Goal: Task Accomplishment & Management: Complete application form

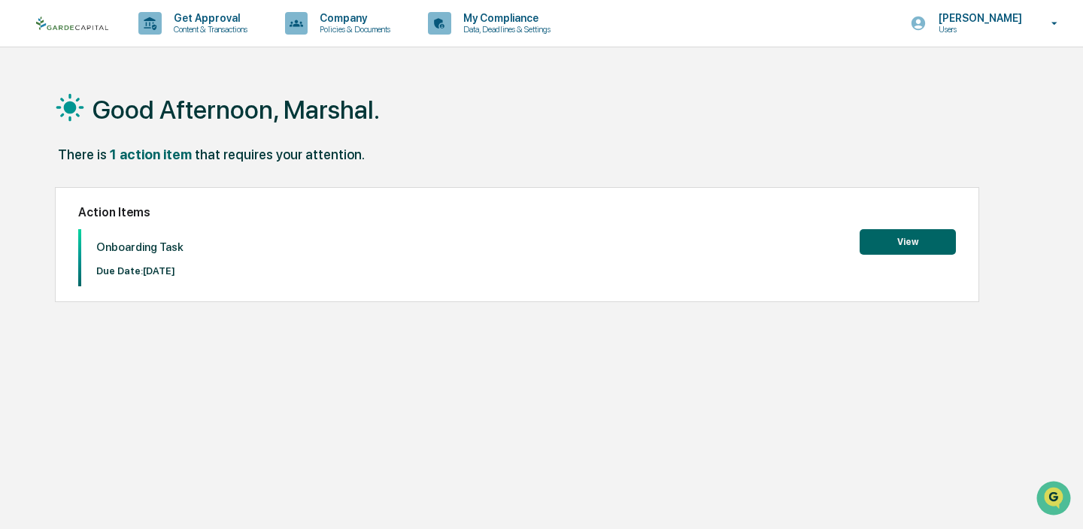
click at [896, 242] on button "View" at bounding box center [907, 242] width 96 height 26
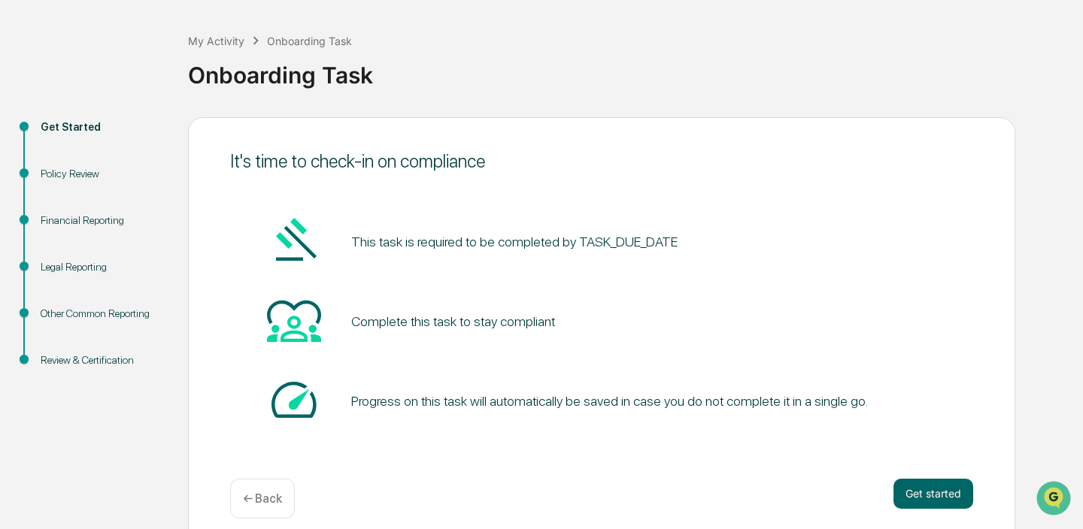
scroll to position [77, 0]
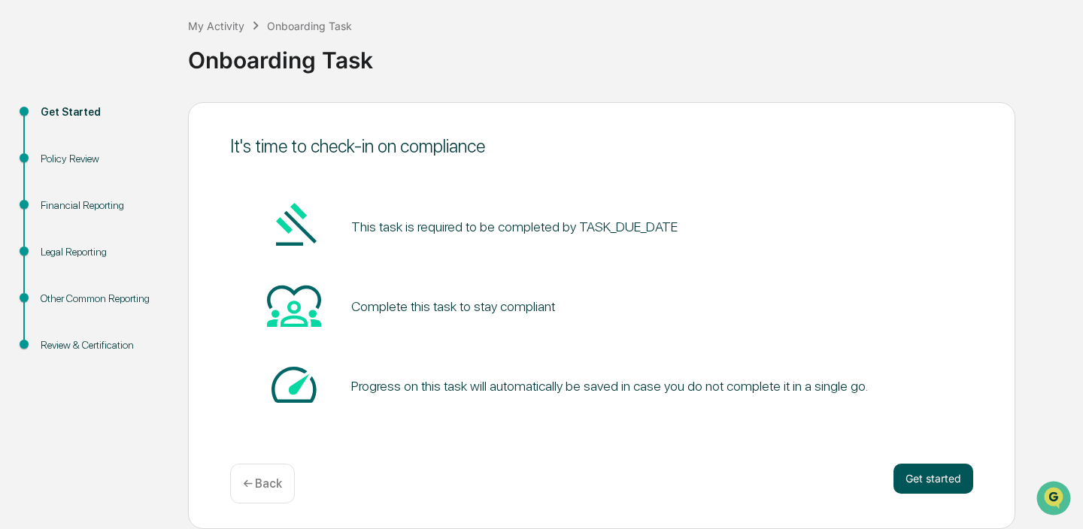
click at [923, 477] on button "Get started" at bounding box center [933, 479] width 80 height 30
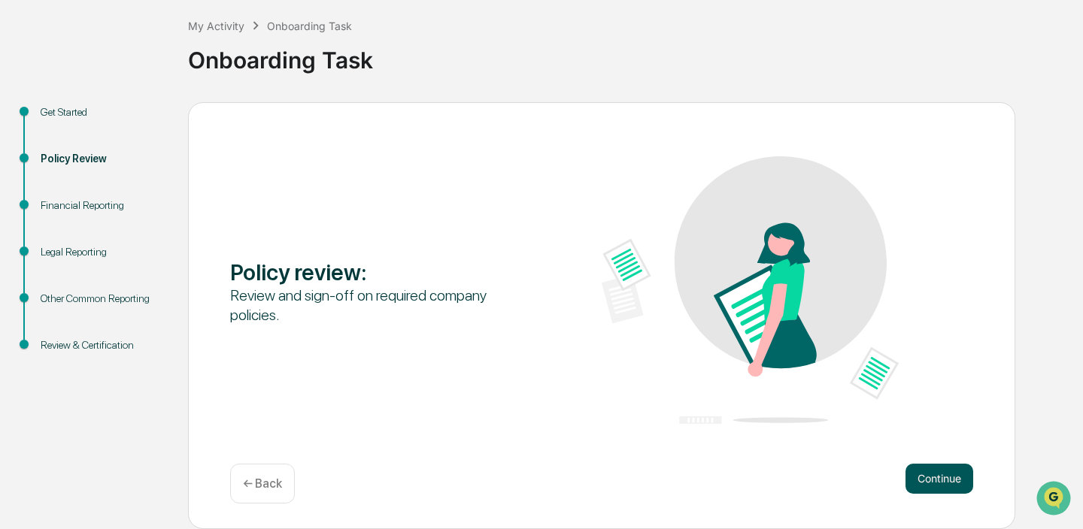
click at [931, 474] on button "Continue" at bounding box center [939, 479] width 68 height 30
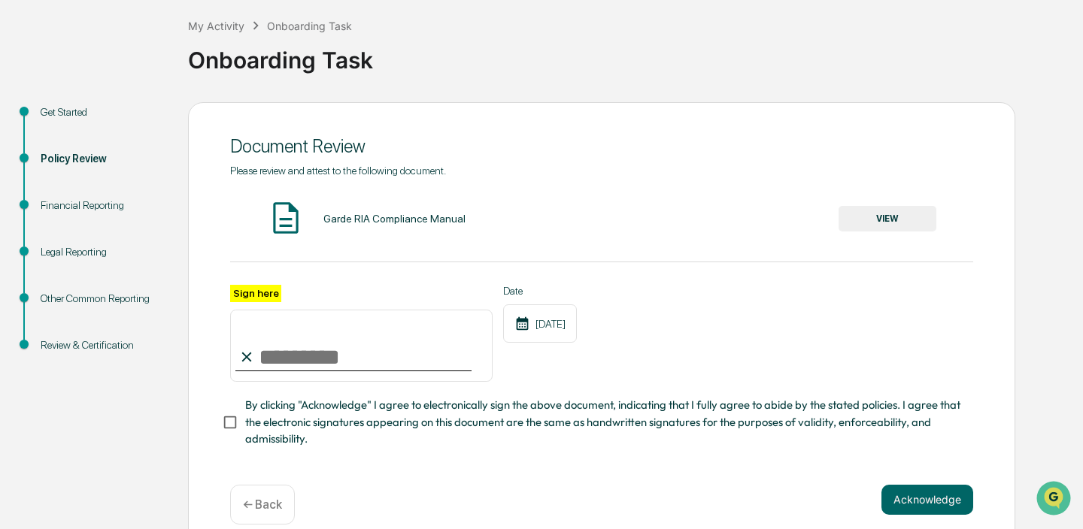
click at [316, 358] on input "Sign here" at bounding box center [361, 346] width 262 height 72
type input "**********"
click at [920, 497] on button "Acknowledge" at bounding box center [927, 500] width 92 height 30
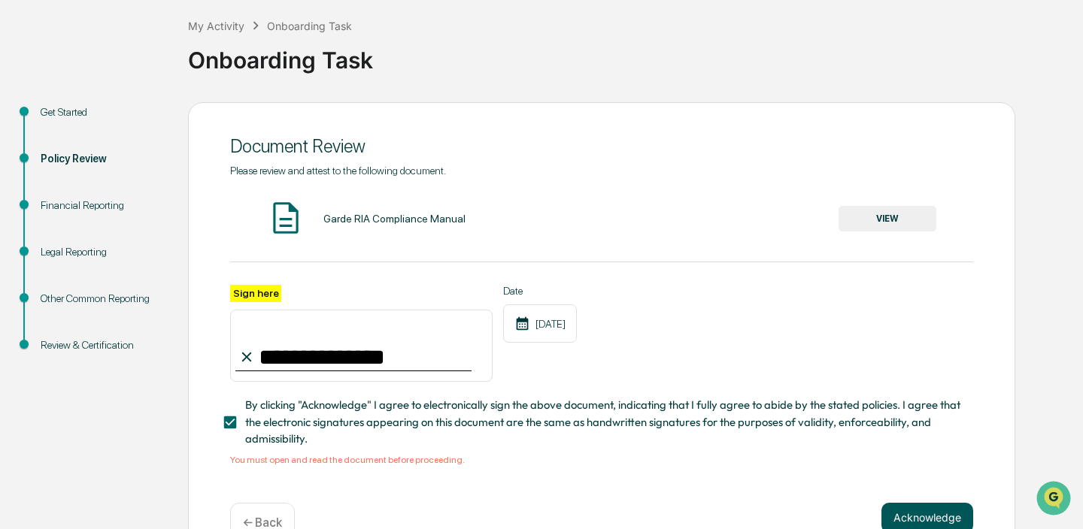
scroll to position [114, 0]
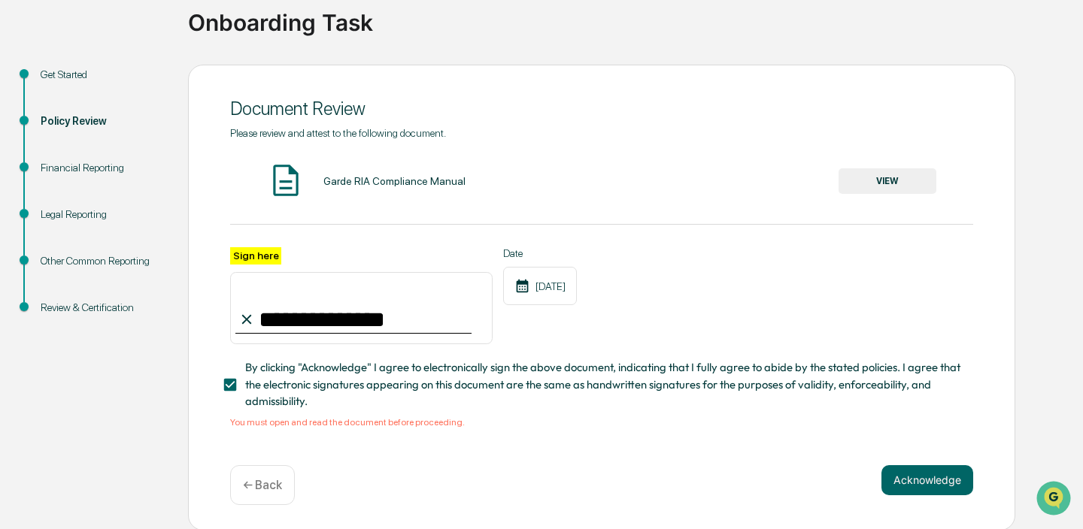
click at [881, 179] on button "VIEW" at bounding box center [887, 181] width 98 height 26
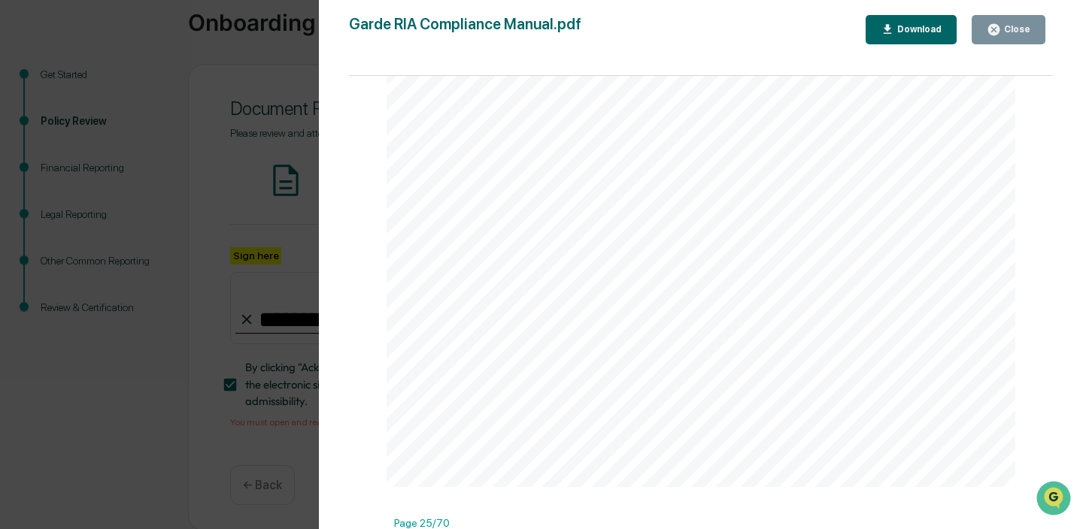
scroll to position [20353, 0]
click at [1013, 39] on button "Close" at bounding box center [1008, 29] width 74 height 29
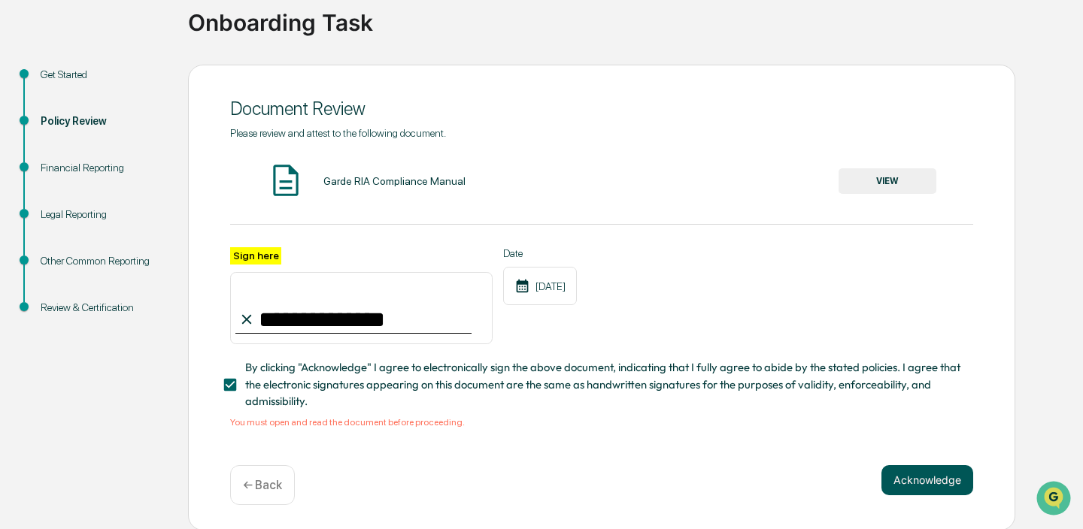
click at [926, 477] on button "Acknowledge" at bounding box center [927, 480] width 92 height 30
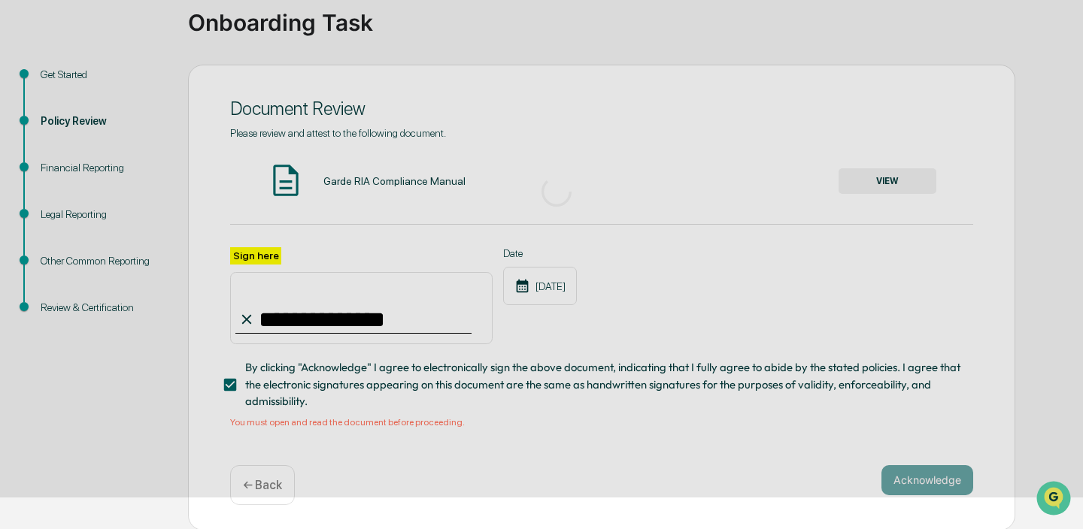
scroll to position [77, 0]
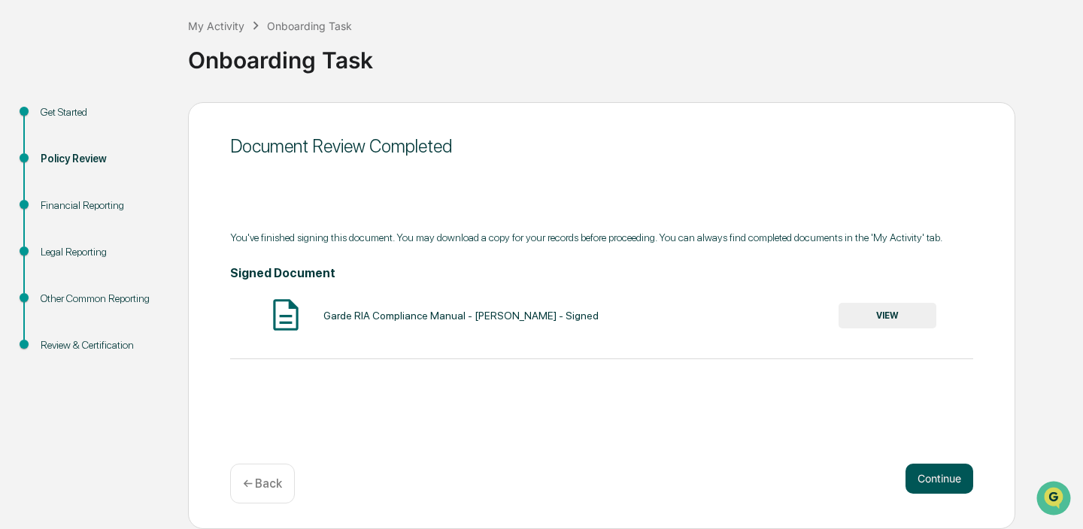
click at [926, 477] on button "Continue" at bounding box center [939, 479] width 68 height 30
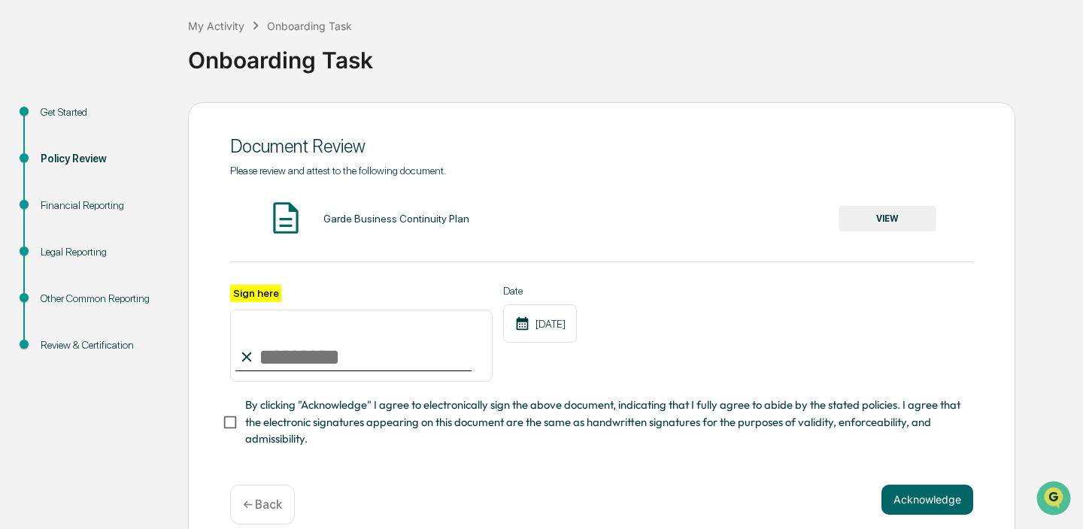
click at [887, 220] on button "VIEW" at bounding box center [887, 219] width 98 height 26
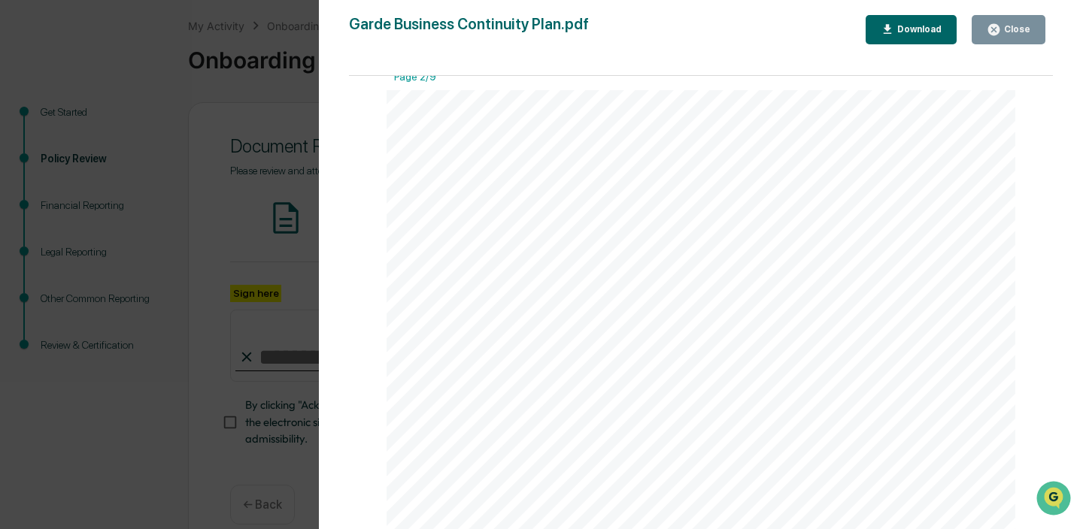
scroll to position [916, 0]
click at [1008, 27] on div "Close" at bounding box center [1015, 29] width 29 height 11
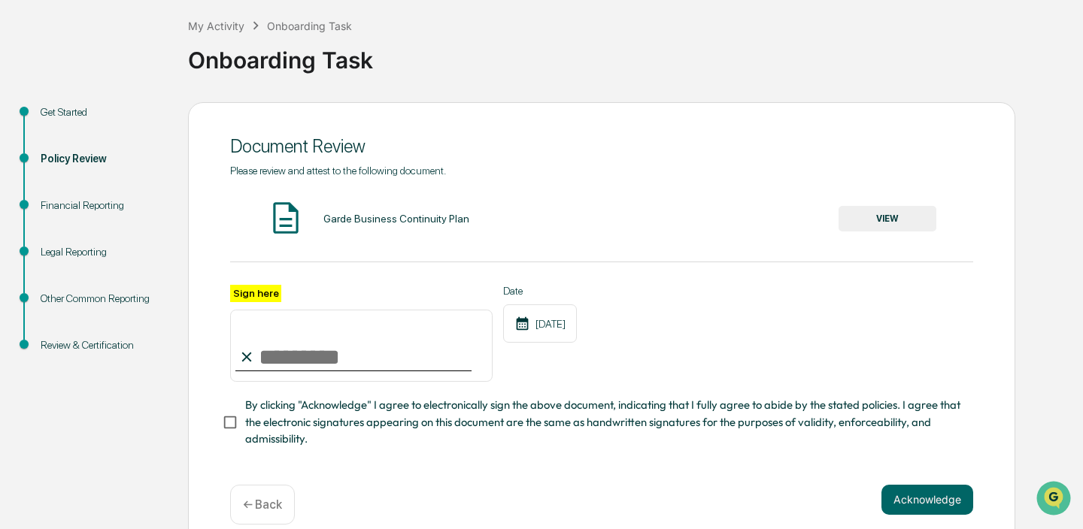
click at [320, 359] on input "Sign here" at bounding box center [361, 346] width 262 height 72
type input "**********"
click at [916, 505] on button "Acknowledge" at bounding box center [927, 500] width 92 height 30
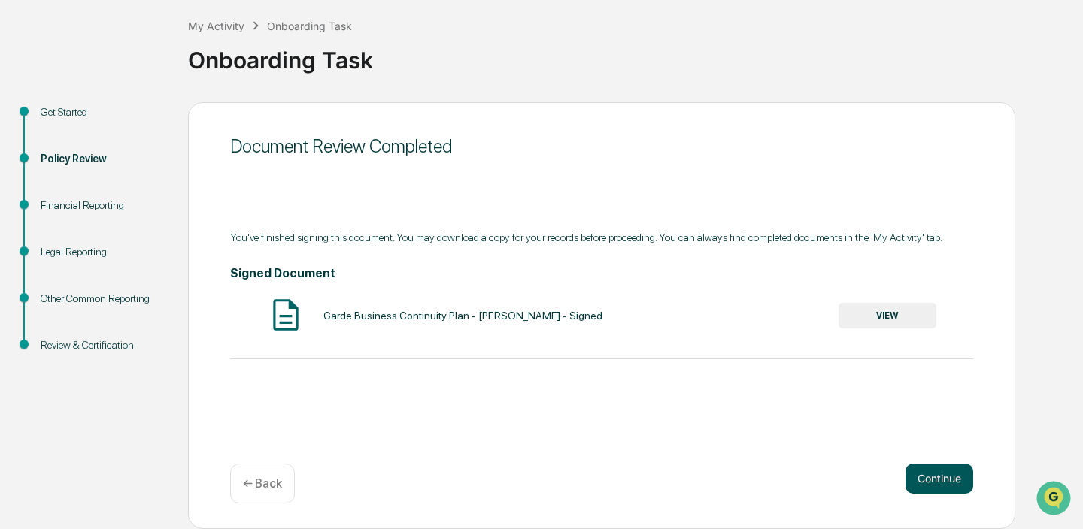
click at [942, 473] on button "Continue" at bounding box center [939, 479] width 68 height 30
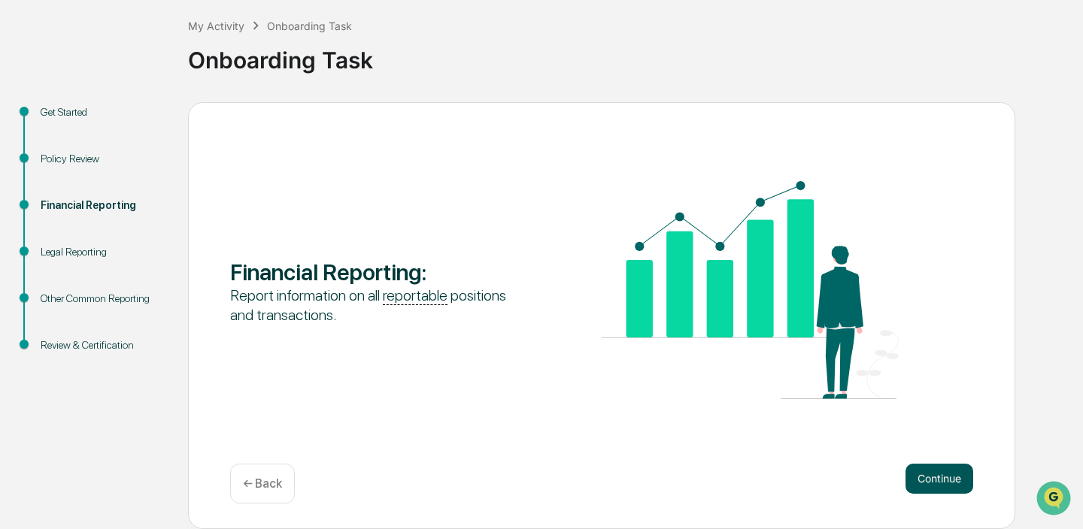
click at [946, 477] on button "Continue" at bounding box center [939, 479] width 68 height 30
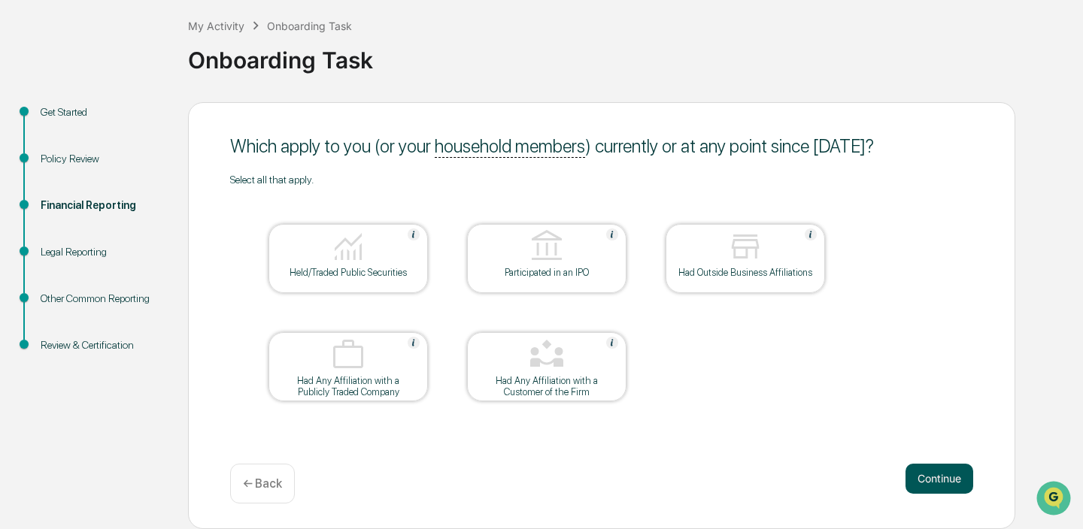
click at [933, 483] on button "Continue" at bounding box center [939, 479] width 68 height 30
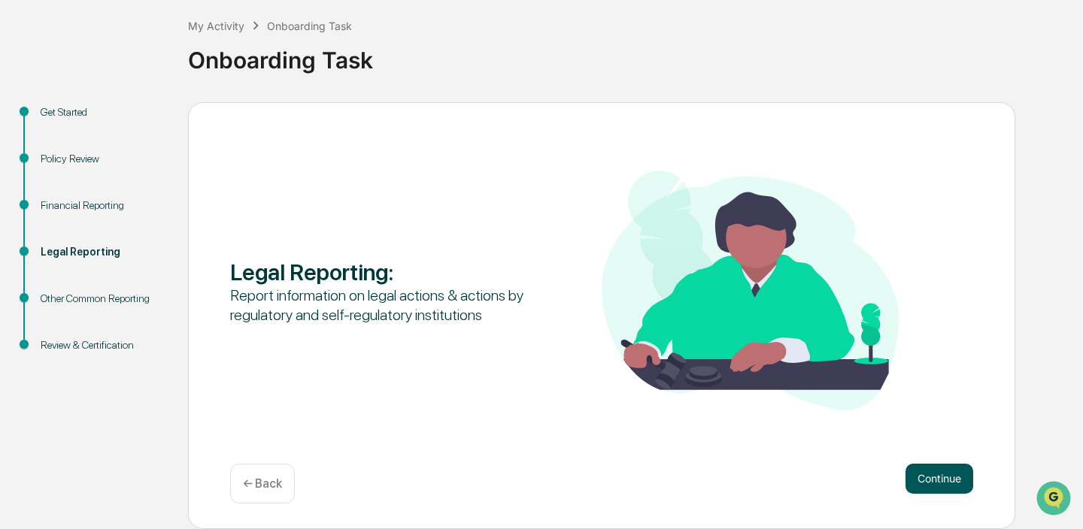
click at [938, 481] on button "Continue" at bounding box center [939, 479] width 68 height 30
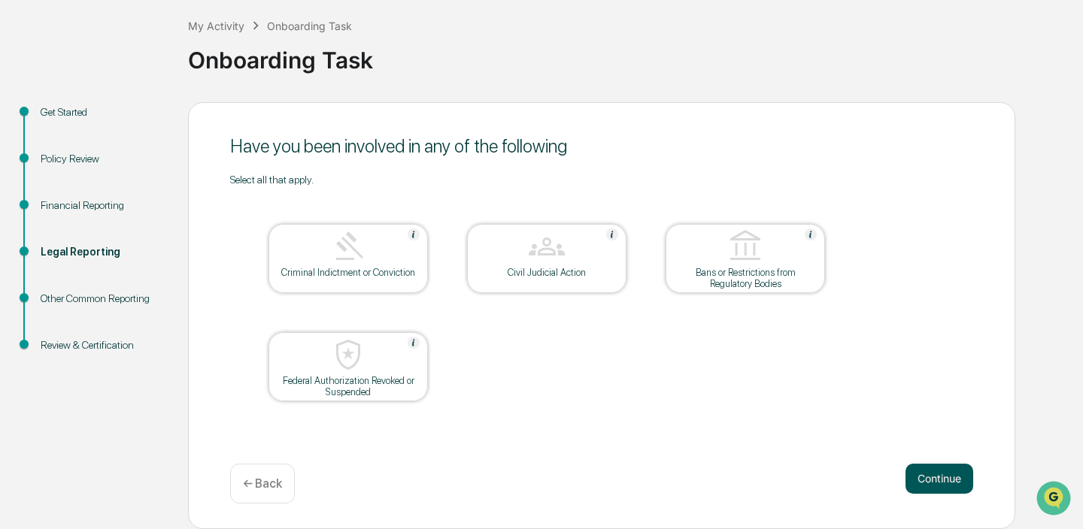
click at [940, 476] on button "Continue" at bounding box center [939, 479] width 68 height 30
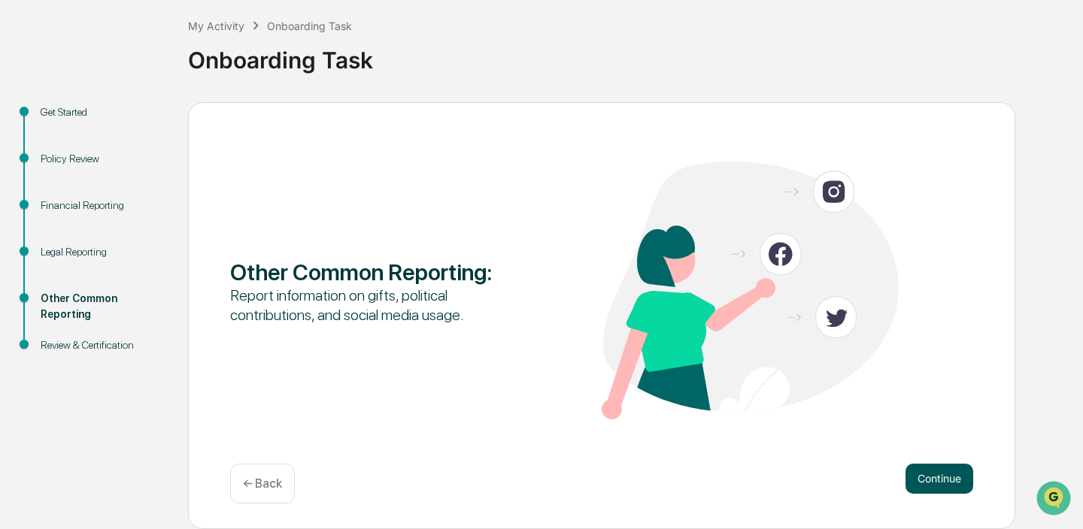
click at [935, 479] on button "Continue" at bounding box center [939, 479] width 68 height 30
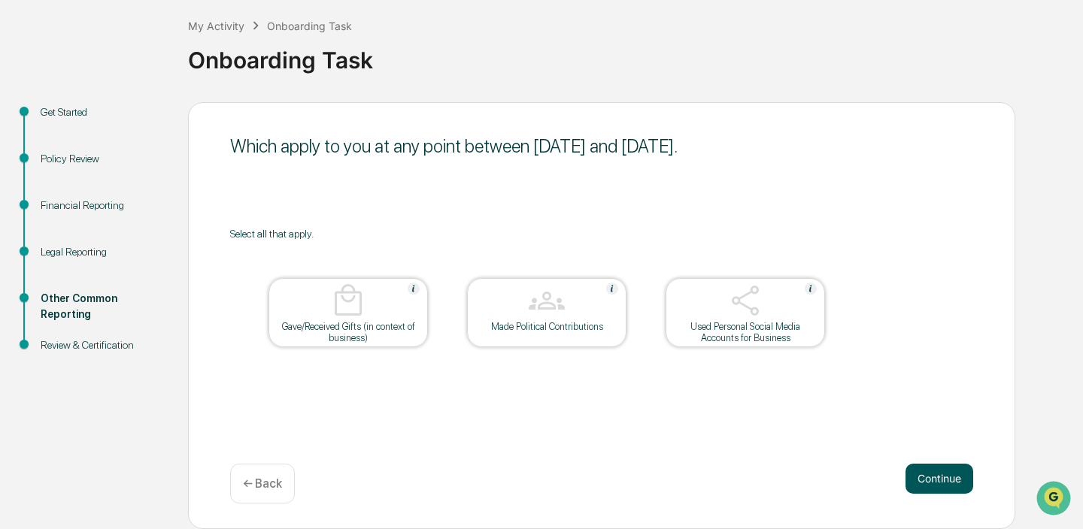
click at [938, 481] on button "Continue" at bounding box center [939, 479] width 68 height 30
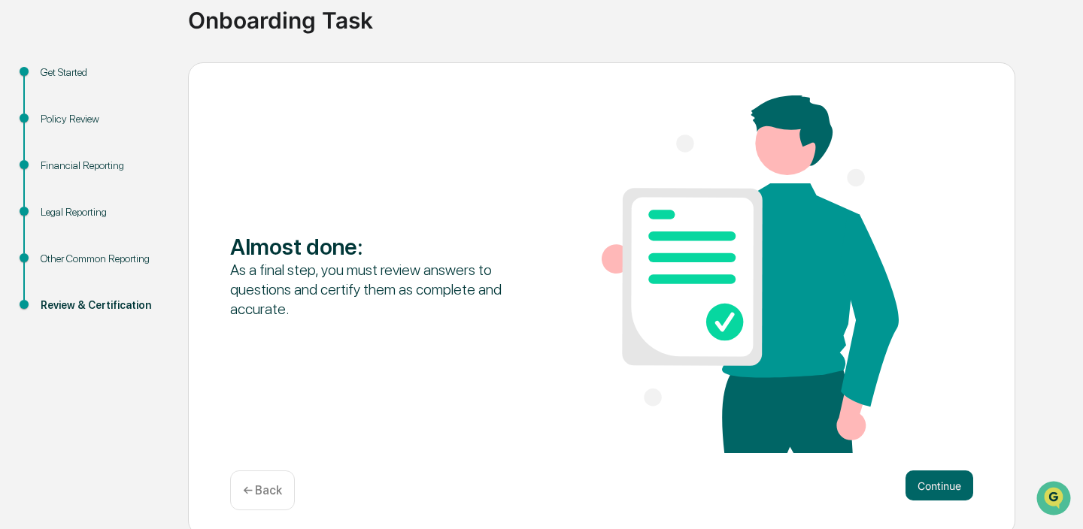
scroll to position [124, 0]
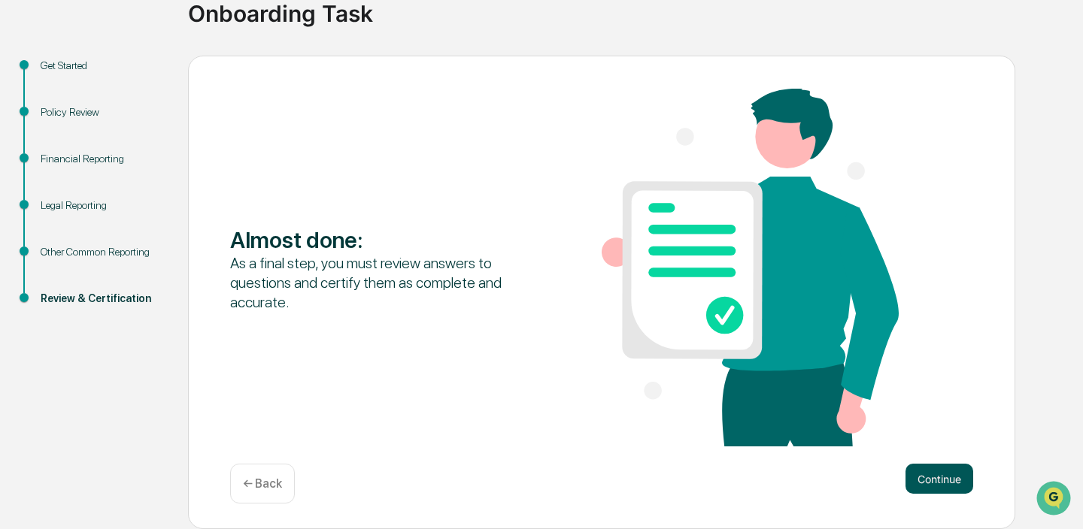
click at [946, 481] on button "Continue" at bounding box center [939, 479] width 68 height 30
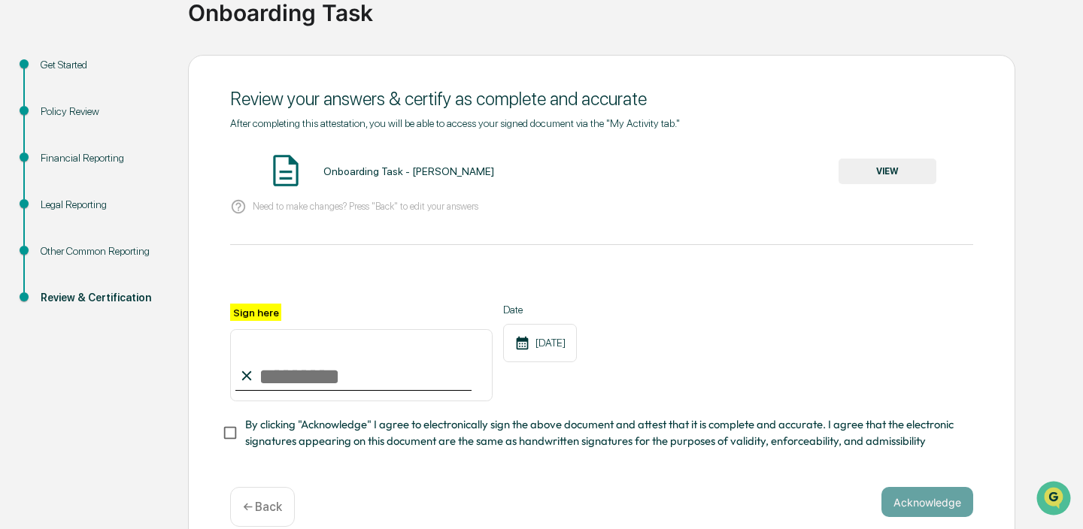
click at [342, 368] on input "Sign here" at bounding box center [361, 365] width 262 height 72
type input "**********"
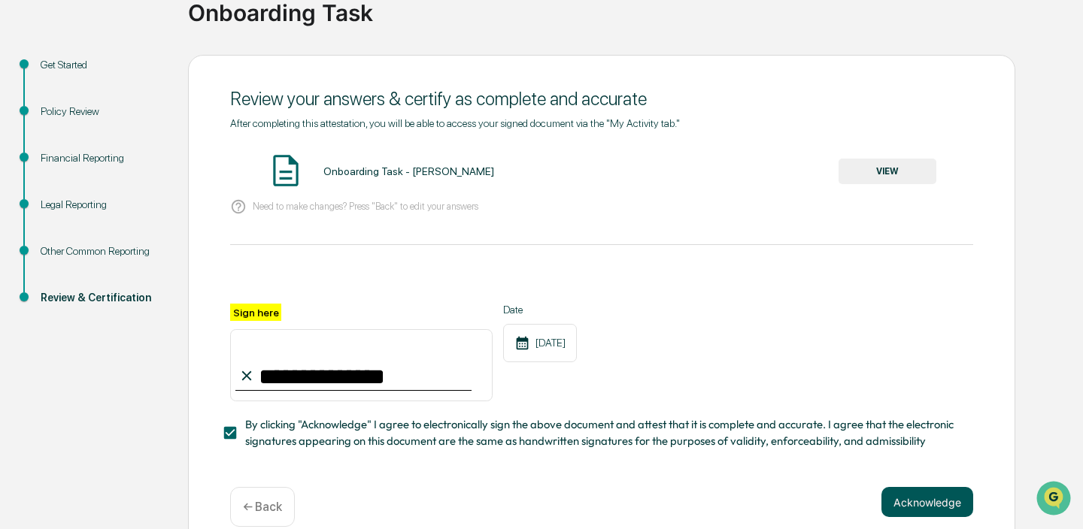
click at [933, 505] on button "Acknowledge" at bounding box center [927, 502] width 92 height 30
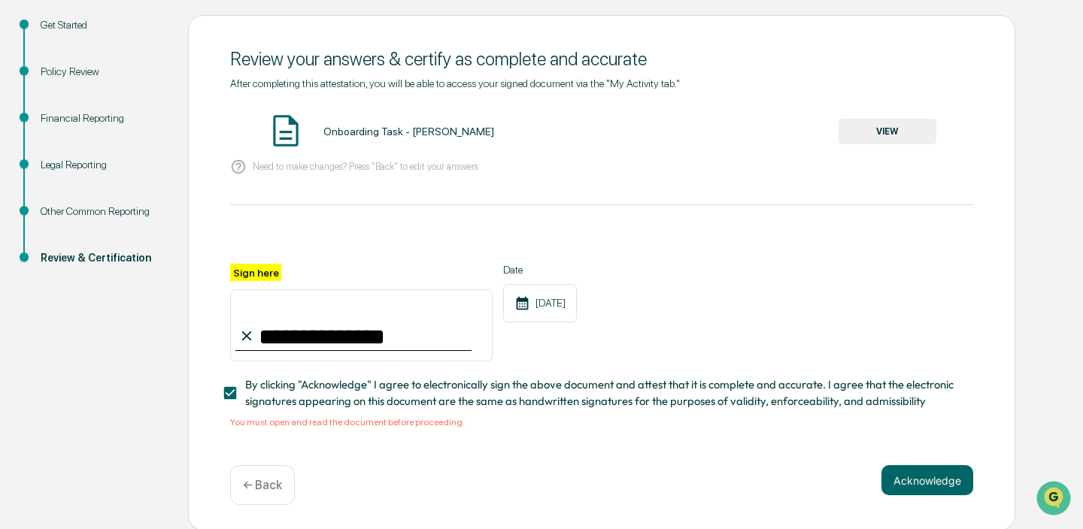
scroll to position [165, 0]
click at [926, 472] on button "Acknowledge" at bounding box center [927, 480] width 92 height 30
click at [889, 132] on button "VIEW" at bounding box center [887, 131] width 98 height 26
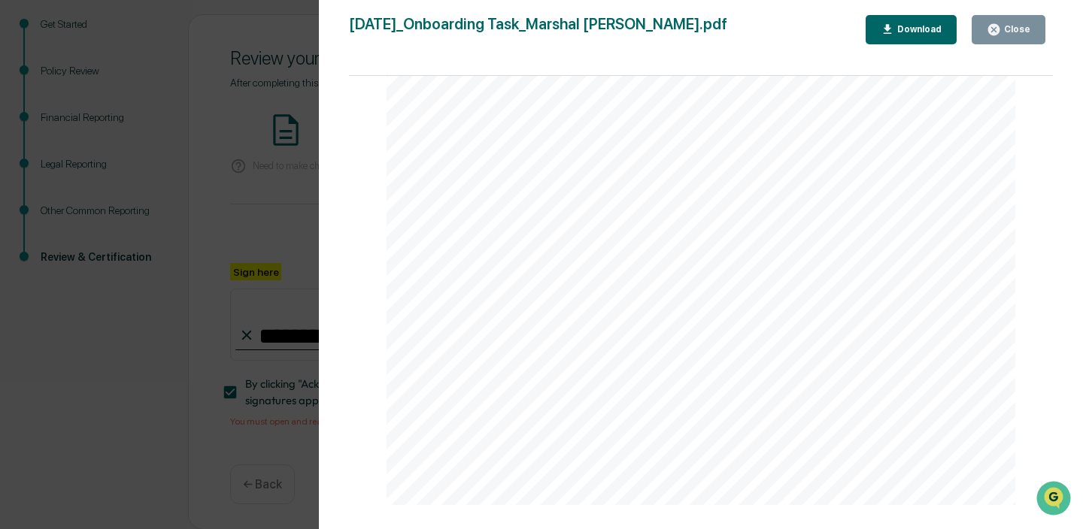
scroll to position [3286, 0]
click at [1001, 29] on icon "button" at bounding box center [993, 30] width 14 height 14
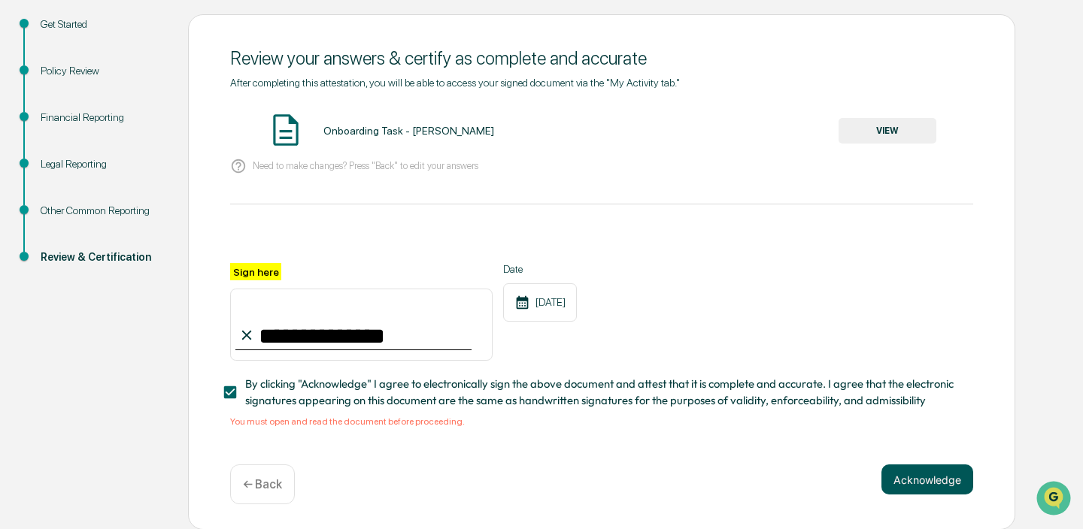
click at [923, 478] on button "Acknowledge" at bounding box center [927, 480] width 92 height 30
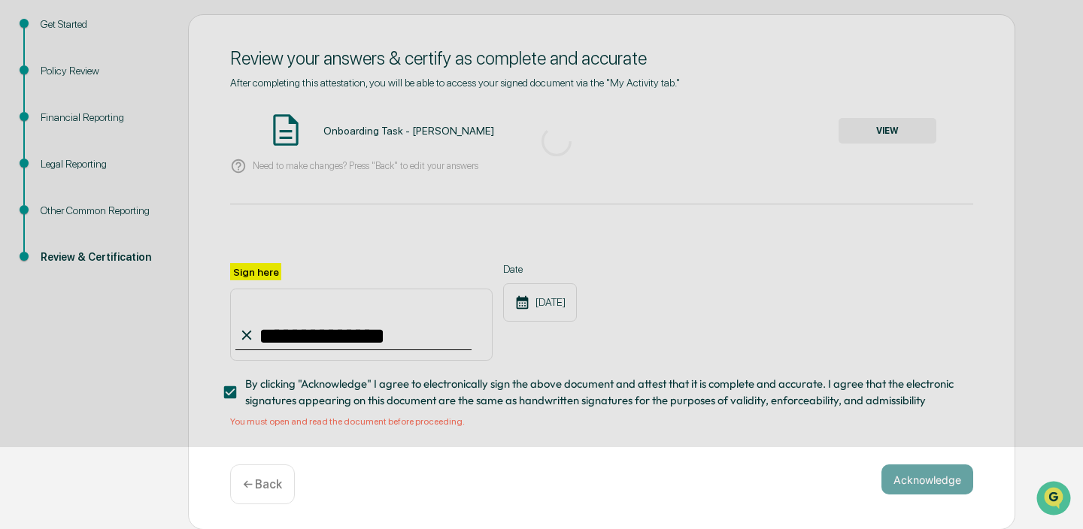
scroll to position [77, 0]
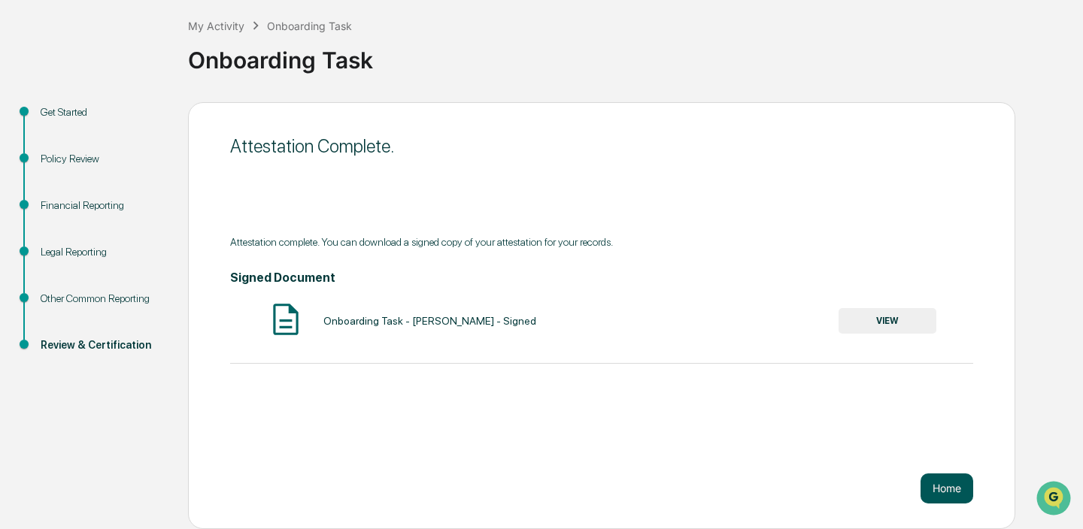
click at [950, 487] on button "Home" at bounding box center [946, 489] width 53 height 30
